Goal: Transaction & Acquisition: Purchase product/service

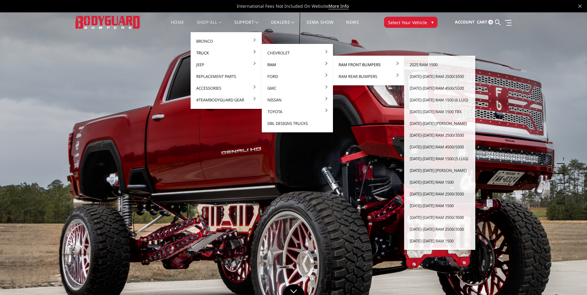
click at [360, 66] on link "Ram Front Bumpers" at bounding box center [368, 65] width 66 height 12
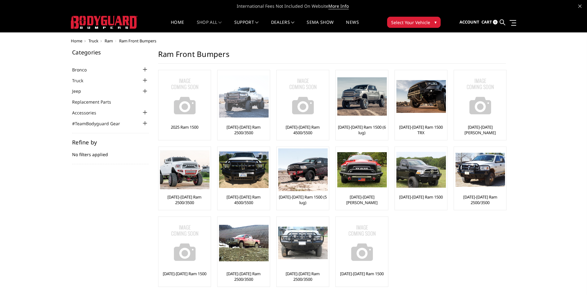
click at [243, 104] on img at bounding box center [243, 96] width 49 height 42
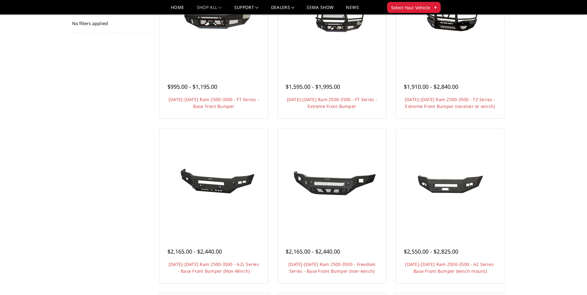
scroll to position [124, 0]
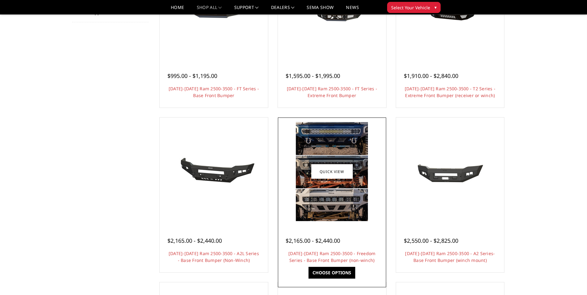
click at [329, 201] on img at bounding box center [332, 171] width 72 height 99
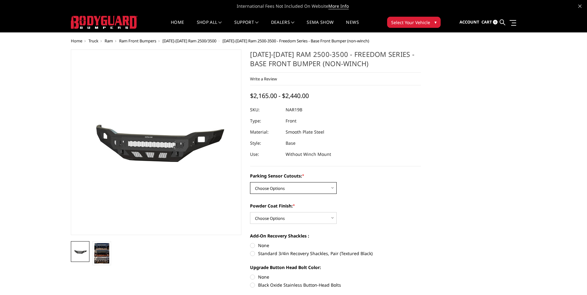
click at [330, 188] on select "Choose Options No - Without Parking Sensor Cutouts Yes - With Parking Sensor Cu…" at bounding box center [293, 188] width 87 height 12
select select "2719"
click at [250, 182] on select "Choose Options No - Without Parking Sensor Cutouts Yes - With Parking Sensor Cu…" at bounding box center [293, 188] width 87 height 12
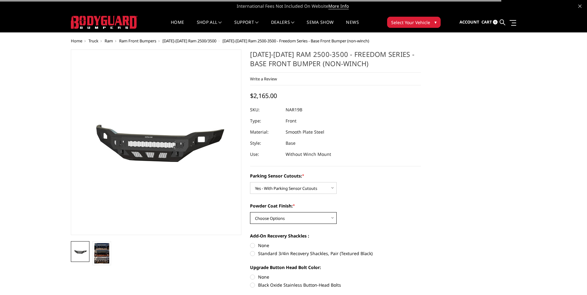
click at [326, 216] on select "Choose Options Bare Metal Texture Black Powder Coat" at bounding box center [293, 218] width 87 height 12
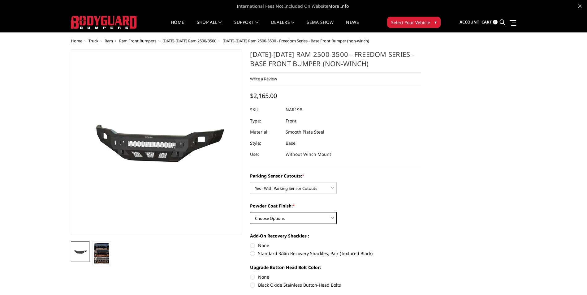
select select "2721"
click at [250, 212] on select "Choose Options Bare Metal Texture Black Powder Coat" at bounding box center [293, 218] width 87 height 12
click at [252, 251] on label "Standard 3/4in Recovery Shackles, Pair (Textured Black)" at bounding box center [335, 253] width 171 height 6
click at [421, 243] on input "Standard 3/4in Recovery Shackles, Pair (Textured Black)" at bounding box center [421, 242] width 0 height 0
radio input "true"
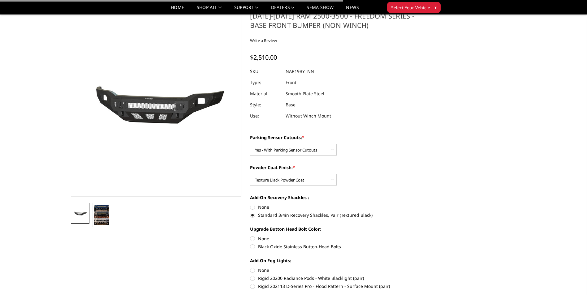
scroll to position [31, 0]
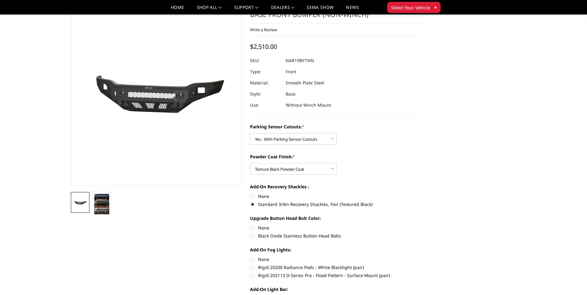
click at [252, 228] on label "None" at bounding box center [335, 228] width 171 height 6
click at [250, 225] on input "None" at bounding box center [250, 225] width 0 height 0
radio input "true"
click at [251, 260] on label "None" at bounding box center [335, 259] width 171 height 6
click at [250, 256] on input "None" at bounding box center [250, 256] width 0 height 0
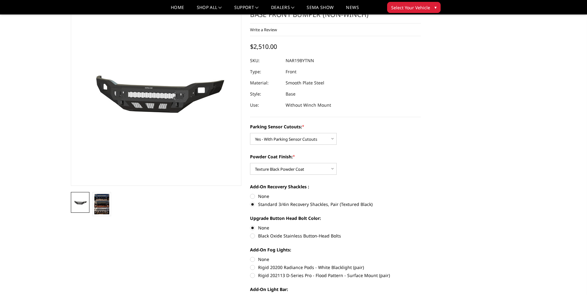
radio input "true"
click at [256, 273] on label "Rigid 202113 D-Series Pro - Flood Pattern - Surface Mount (pair)" at bounding box center [335, 275] width 171 height 6
click at [421, 265] on input "Rigid 202113 D-Series Pro - Flood Pattern - Surface Mount (pair)" at bounding box center [421, 264] width 0 height 0
radio input "true"
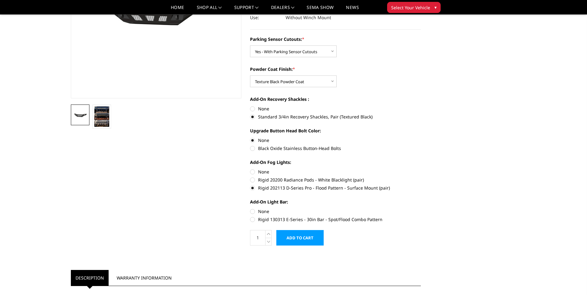
scroll to position [124, 0]
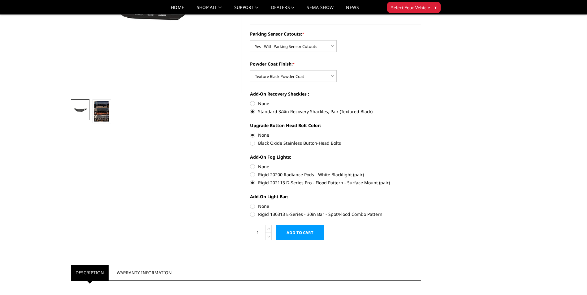
click at [249, 205] on section "2019-2025 Ram 2500-3500 - Freedom Series - Base Front Bumper (non-winch) Write …" at bounding box center [335, 76] width 179 height 339
click at [253, 207] on label "None" at bounding box center [335, 206] width 171 height 6
click at [250, 203] on input "None" at bounding box center [250, 203] width 0 height 0
radio input "true"
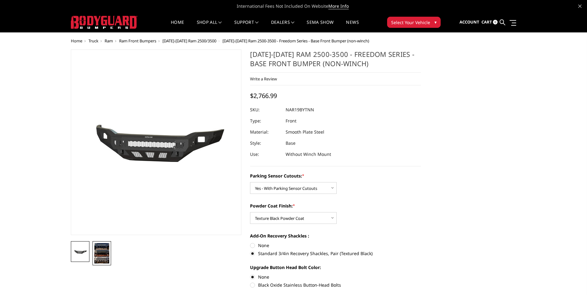
click at [103, 249] on img at bounding box center [101, 253] width 15 height 20
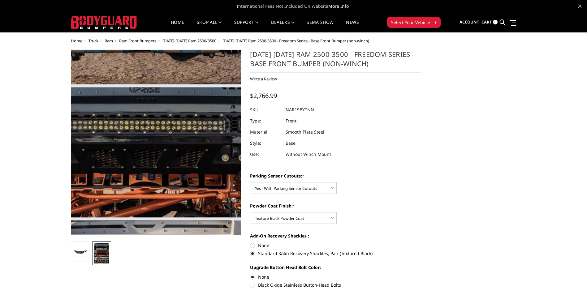
click at [169, 135] on img at bounding box center [147, 151] width 289 height 396
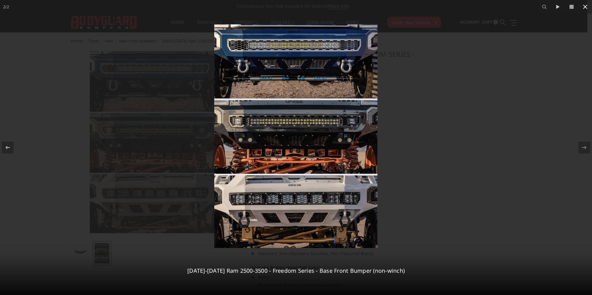
click at [583, 6] on icon at bounding box center [584, 6] width 7 height 7
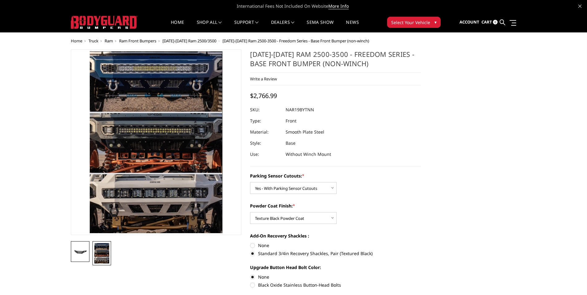
click at [77, 255] on img at bounding box center [80, 251] width 15 height 7
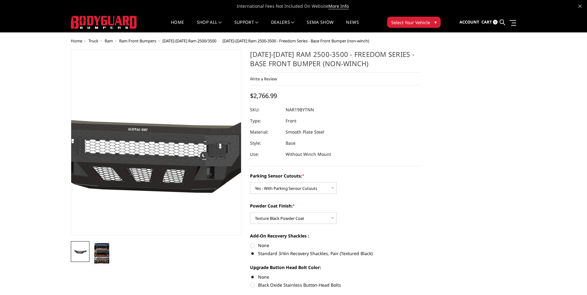
click at [156, 145] on img at bounding box center [156, 142] width 396 height 185
